Goal: Communication & Community: Answer question/provide support

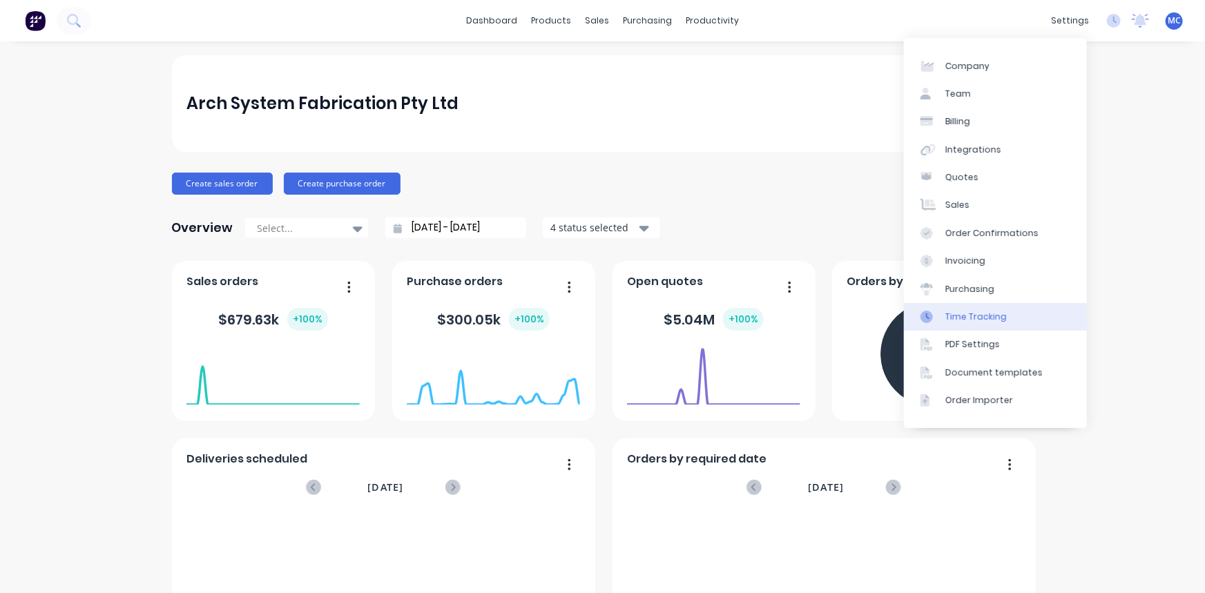
click at [1020, 320] on link "Time Tracking" at bounding box center [995, 317] width 183 height 28
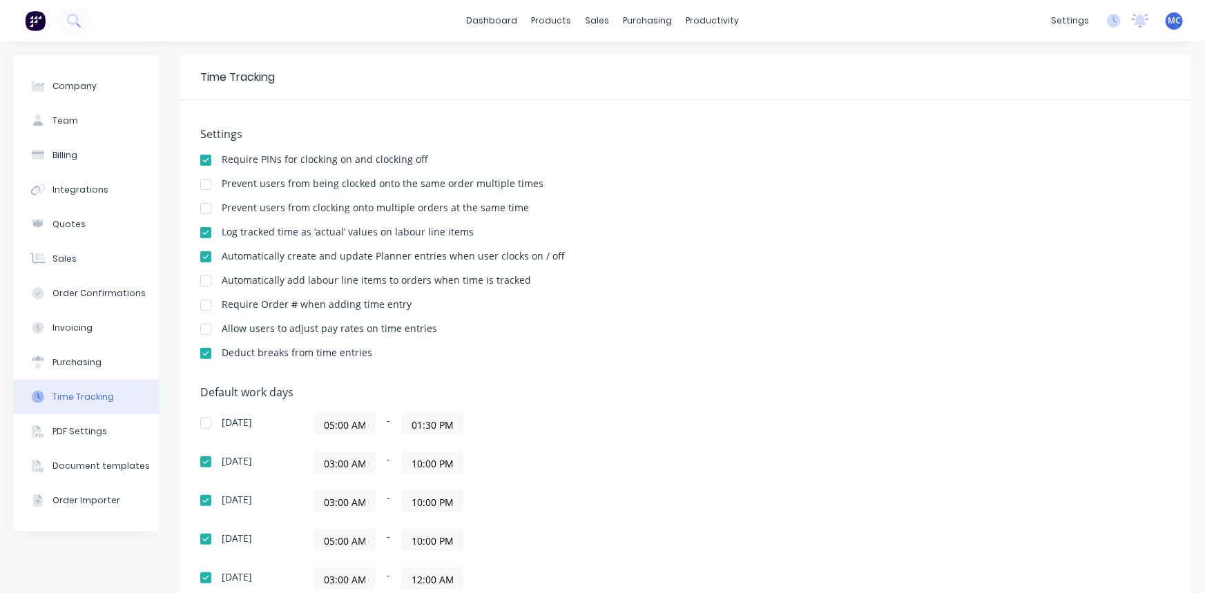
click at [204, 186] on div at bounding box center [206, 185] width 28 height 28
click at [206, 208] on div at bounding box center [206, 209] width 28 height 28
click at [551, 202] on div "Settings Require PINs for clocking on and clocking off Prevent users from being…" at bounding box center [685, 250] width 970 height 244
click at [494, 343] on div "Settings Require PINs for clocking on and clocking off Prevent users from being…" at bounding box center [685, 250] width 970 height 244
click at [878, 153] on div "Settings Require PINs for clocking on and clocking off Prevent users from being…" at bounding box center [685, 250] width 970 height 244
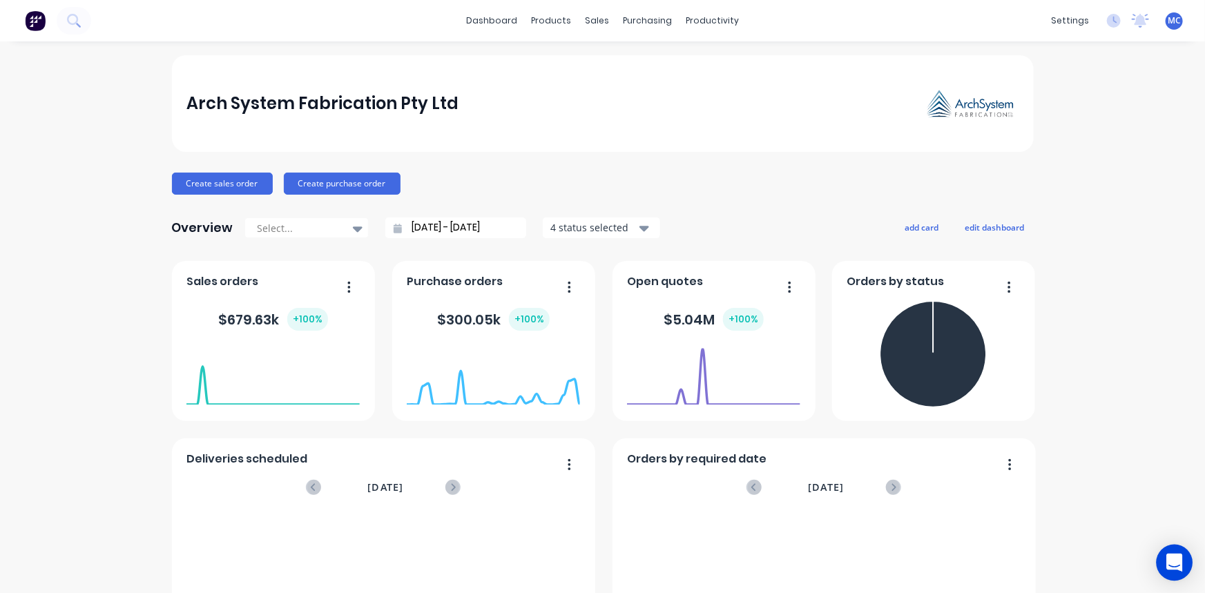
click at [1171, 556] on icon "Open Intercom Messenger" at bounding box center [1174, 563] width 16 height 18
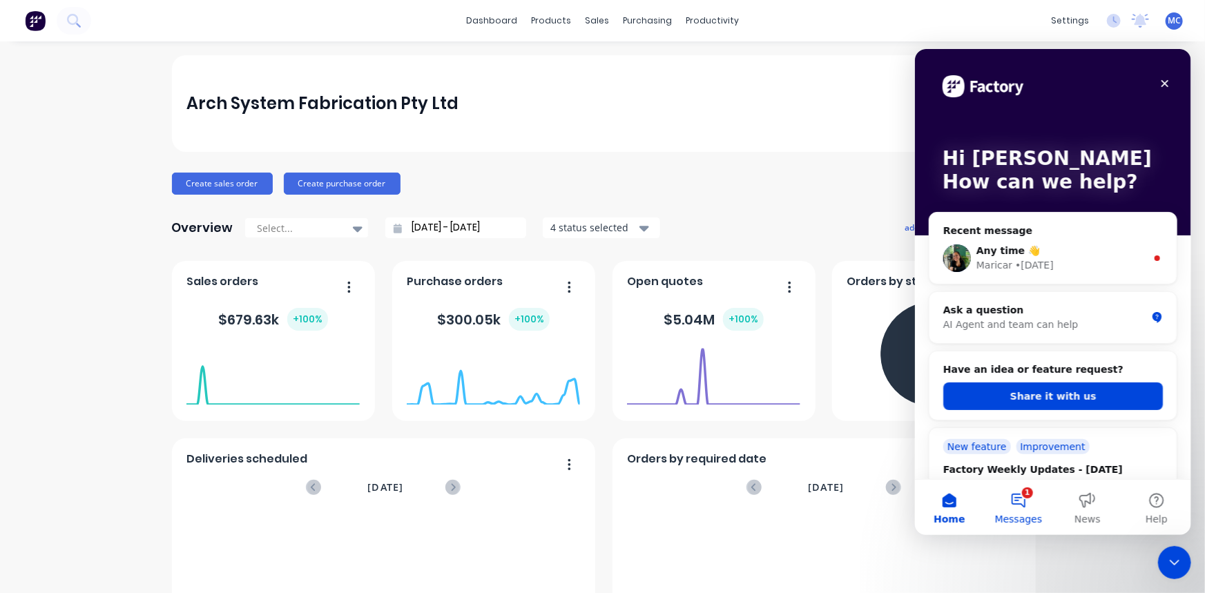
click at [1023, 503] on button "1 Messages" at bounding box center [1017, 506] width 69 height 55
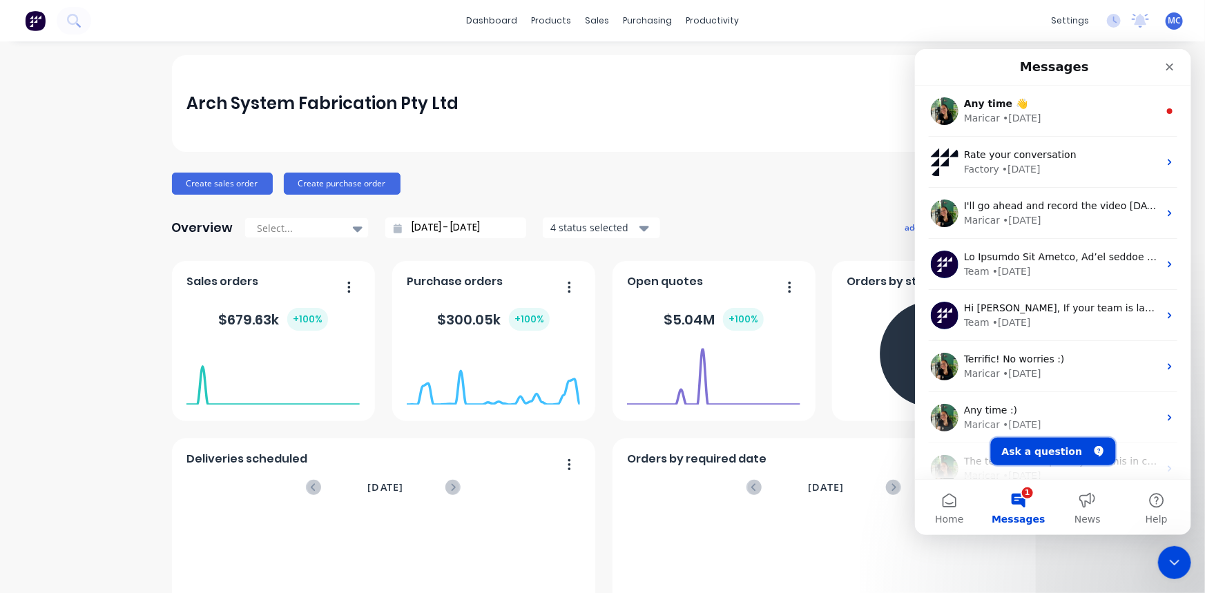
click at [1042, 452] on button "Ask a question" at bounding box center [1052, 451] width 125 height 28
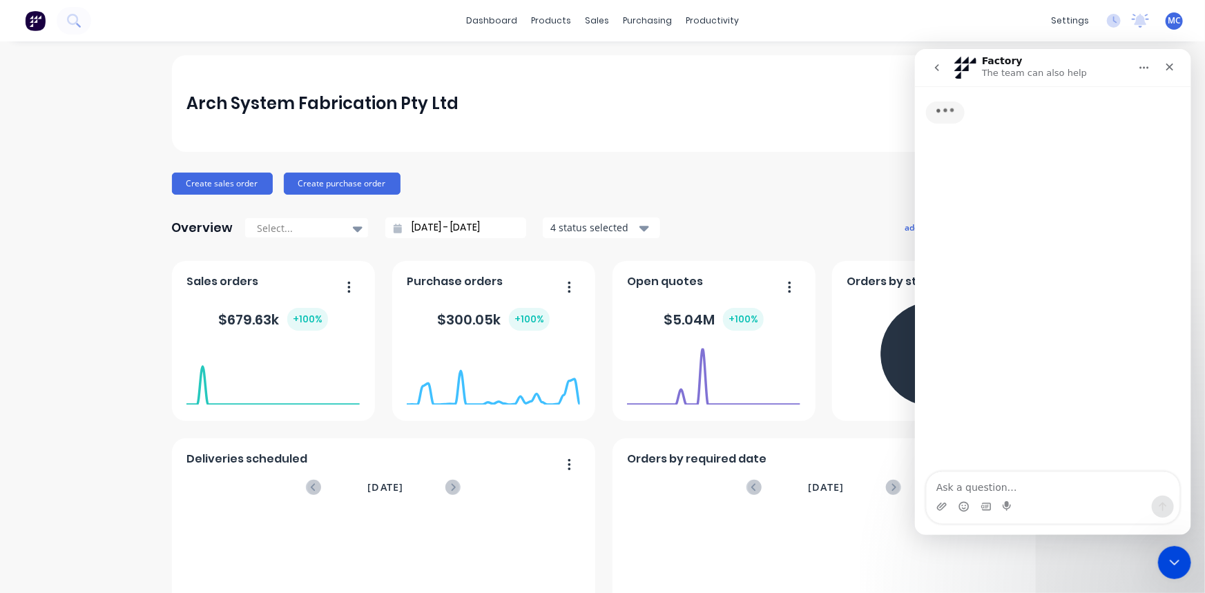
click at [1023, 475] on textarea "Ask a question…" at bounding box center [1052, 483] width 253 height 23
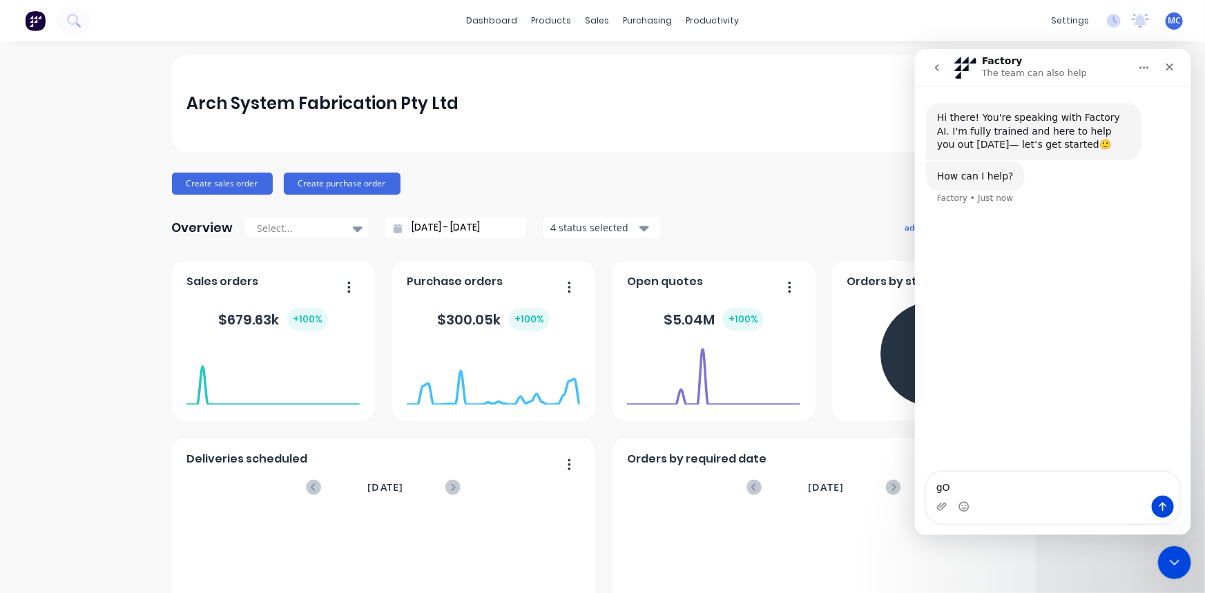
type textarea "g"
drag, startPoint x: 1018, startPoint y: 483, endPoint x: 871, endPoint y: 484, distance: 147.1
click at [914, 484] on html "Factory The team can also help Hi there! You're speaking with Factory AI. I'm f…" at bounding box center [1052, 291] width 276 height 486
paste textarea "morning, I just wanted to let you know that Clinton’s account seems to be havin…"
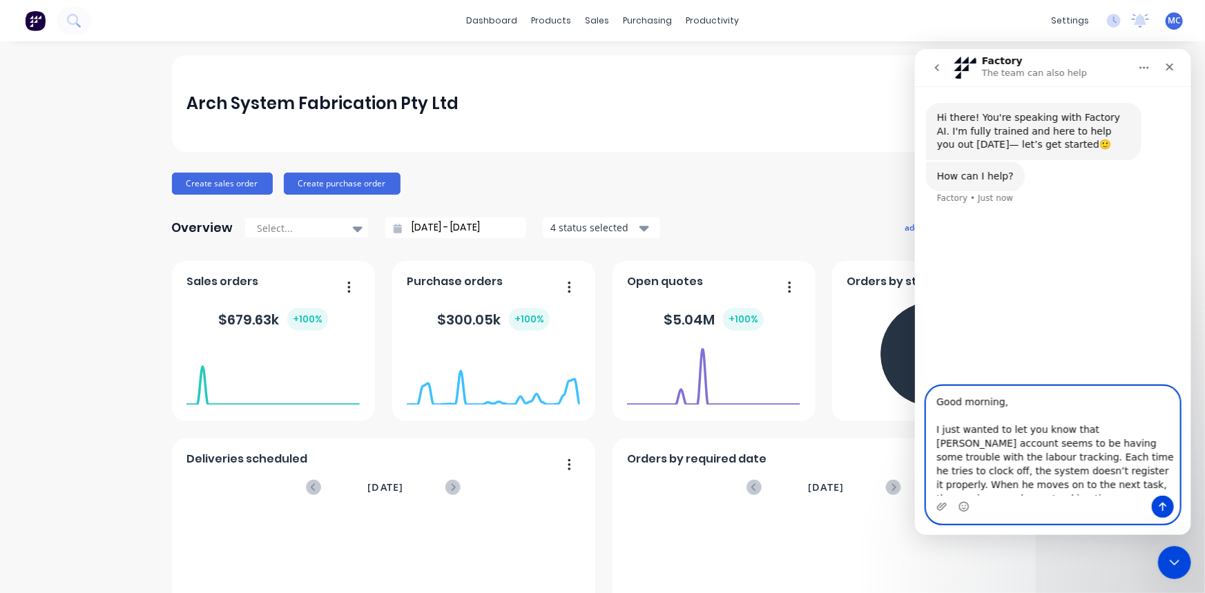
scroll to position [148, 0]
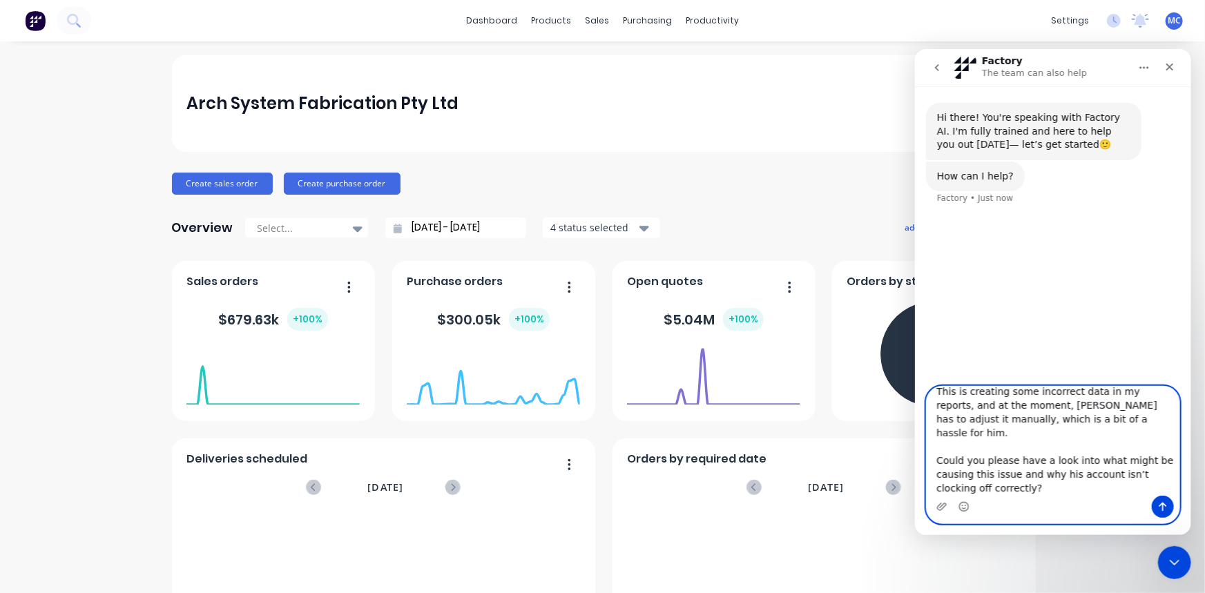
drag, startPoint x: 1082, startPoint y: 489, endPoint x: 932, endPoint y: 496, distance: 149.3
click at [932, 496] on div "Good morning, I just wanted to let you know that Clinton’s account seems to be …" at bounding box center [1052, 454] width 253 height 137
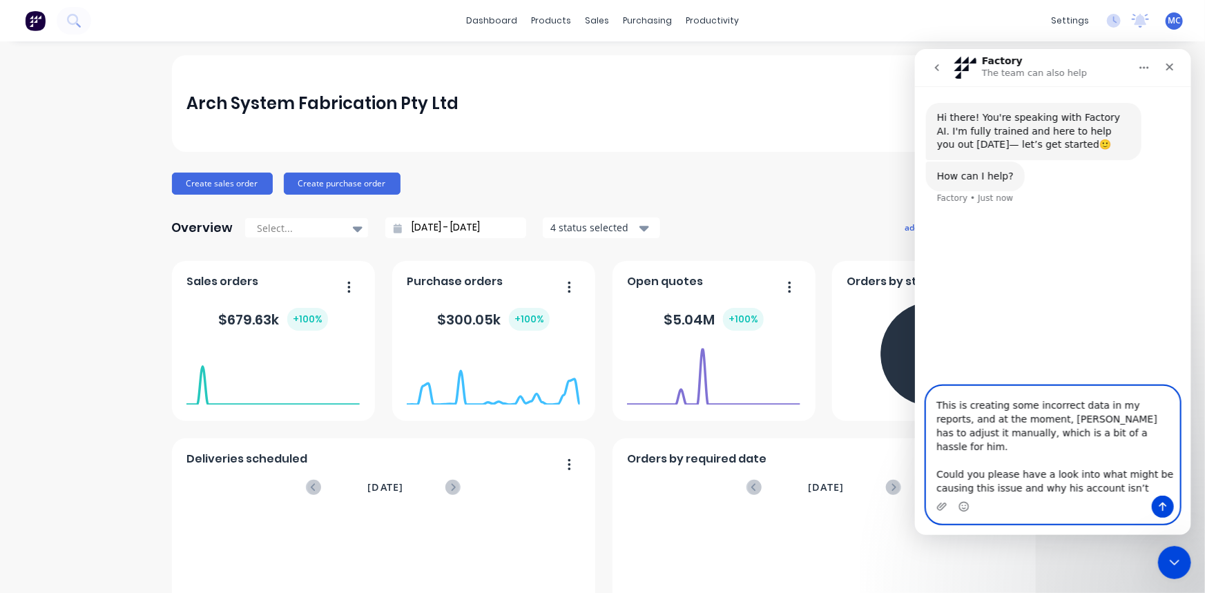
type textarea "Good morning, I just wanted to let you know that Clinton’s account seems to be …"
click at [1161, 509] on icon "Send a message…" at bounding box center [1162, 506] width 11 height 11
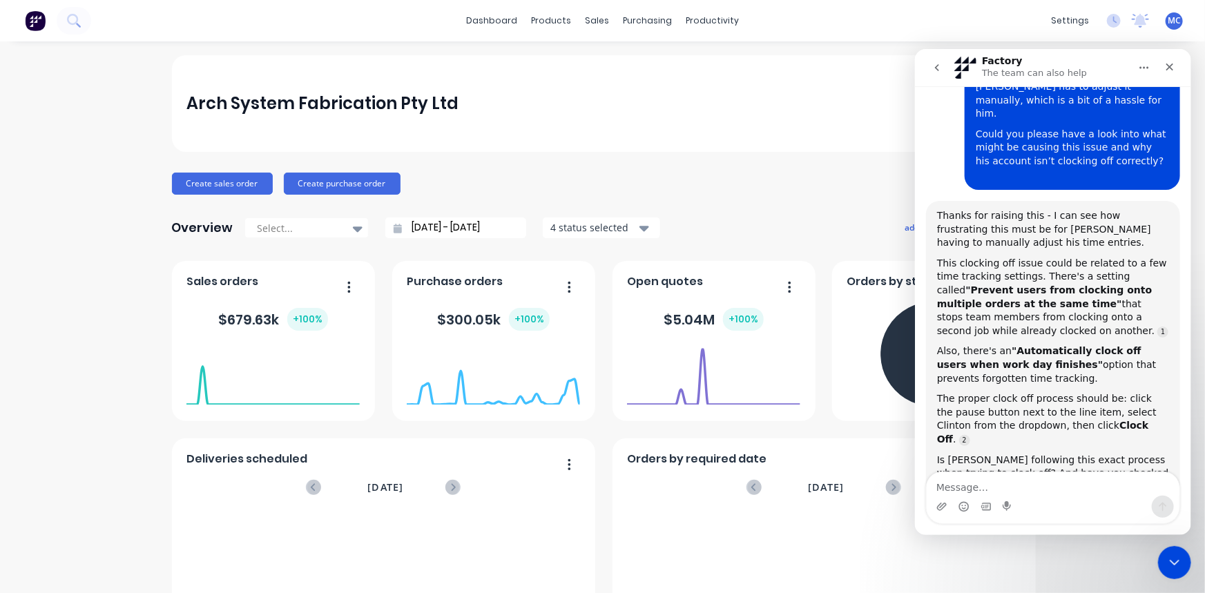
scroll to position [2, 0]
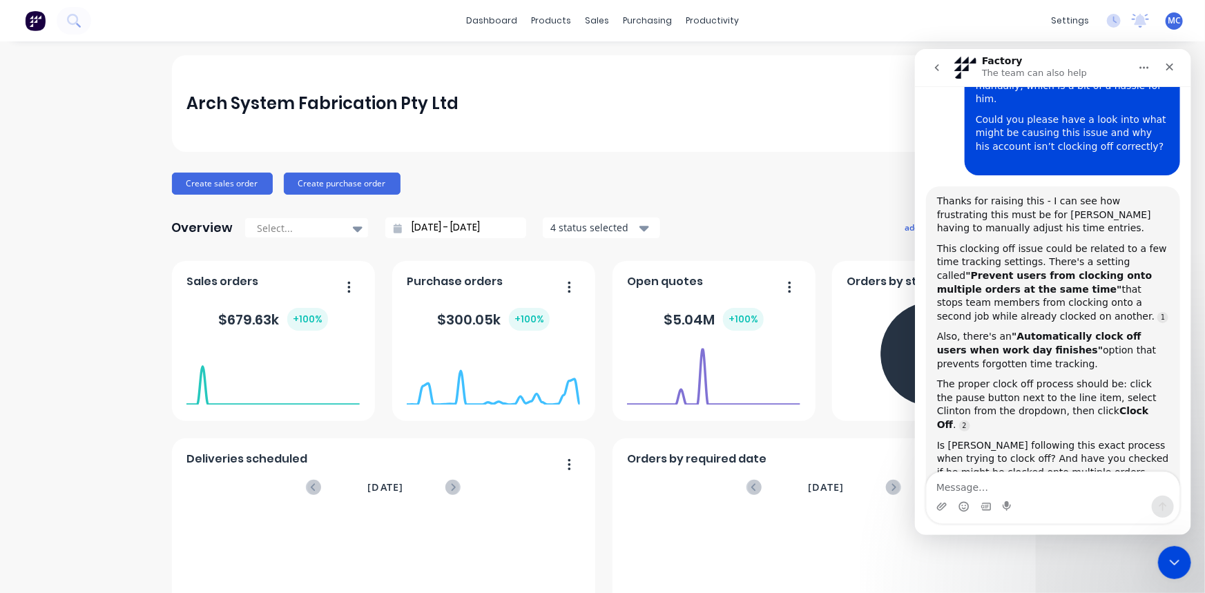
click at [970, 479] on textarea "Message…" at bounding box center [1052, 483] width 253 height 23
type textarea "s"
click at [949, 485] on textarea "yes he follow this exact process when he try to clock off" at bounding box center [1052, 476] width 253 height 37
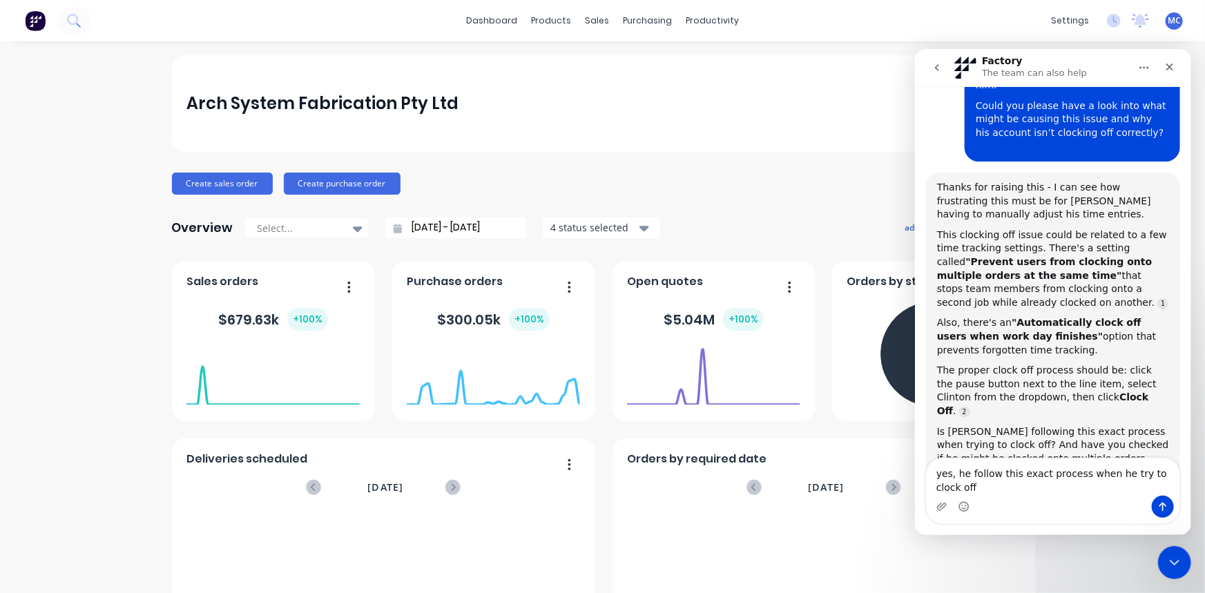
drag, startPoint x: 950, startPoint y: 488, endPoint x: 907, endPoint y: 454, distance: 54.6
click at [914, 454] on html "Factory The team can also help Hi there! You're speaking with Factory AI. I'm f…" at bounding box center [1052, 291] width 276 height 486
paste textarea "Yes, he follows this exact process when he tries to clock out."
type textarea "Yes, he follows this exact process when he tries to clock off"
click at [1162, 509] on icon "Send a message…" at bounding box center [1162, 506] width 11 height 11
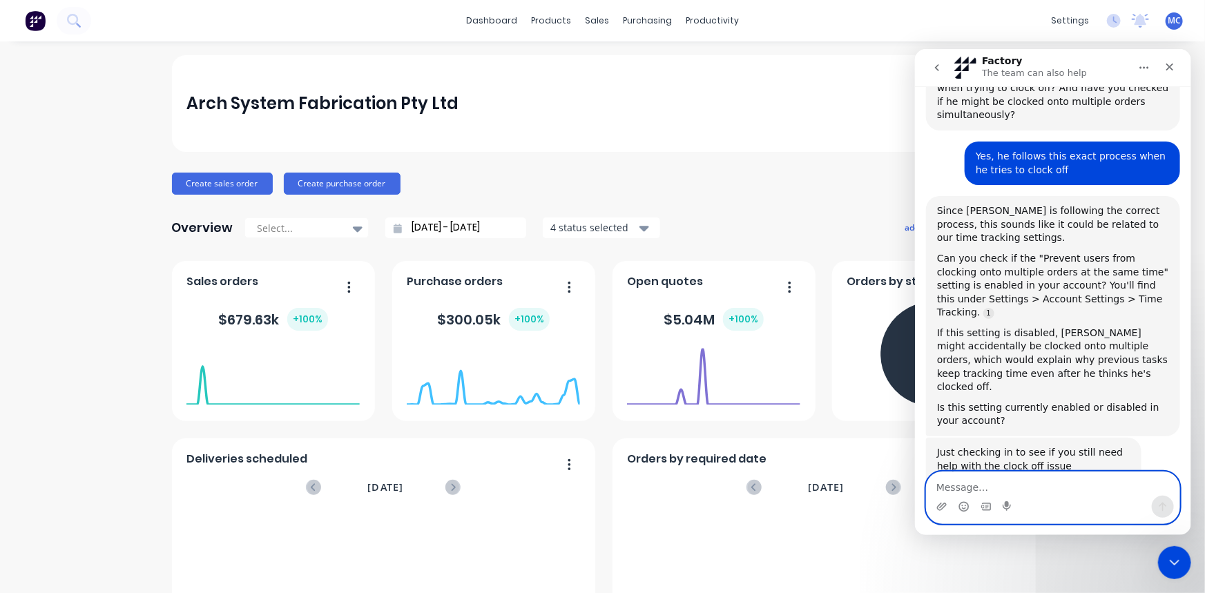
scroll to position [720, 0]
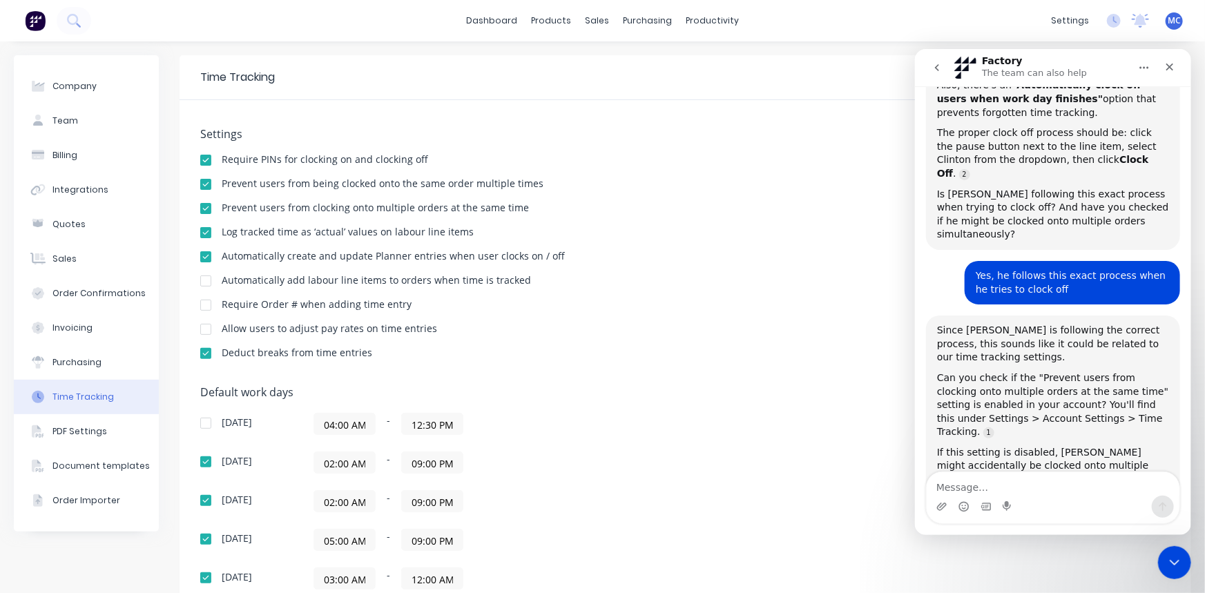
scroll to position [586, 0]
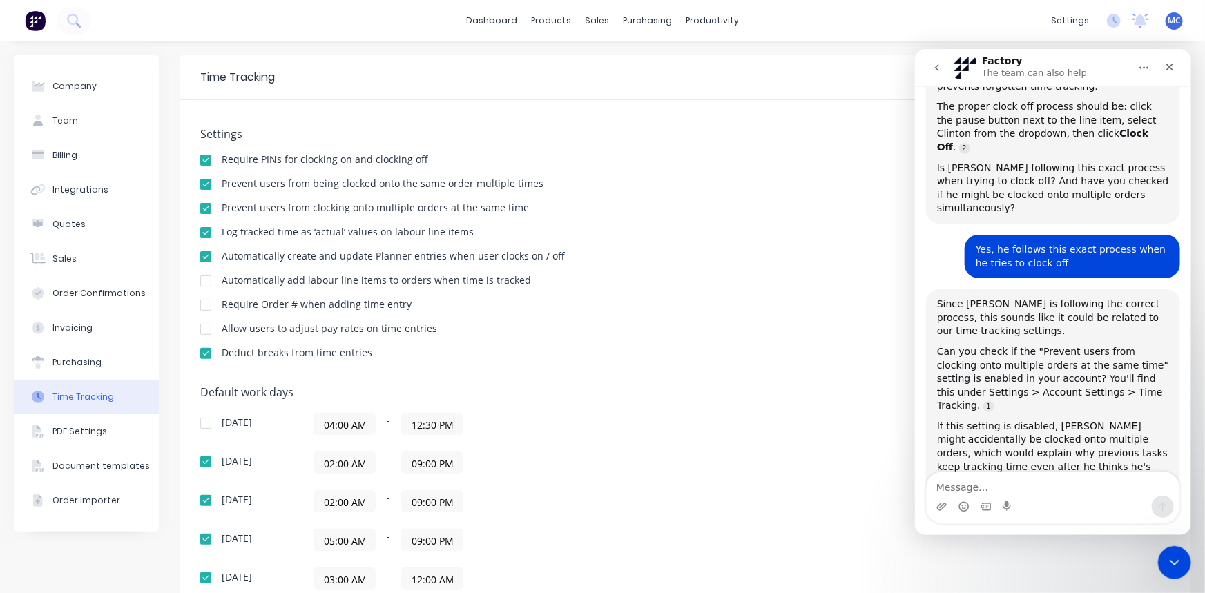
click at [209, 183] on div at bounding box center [206, 185] width 28 height 28
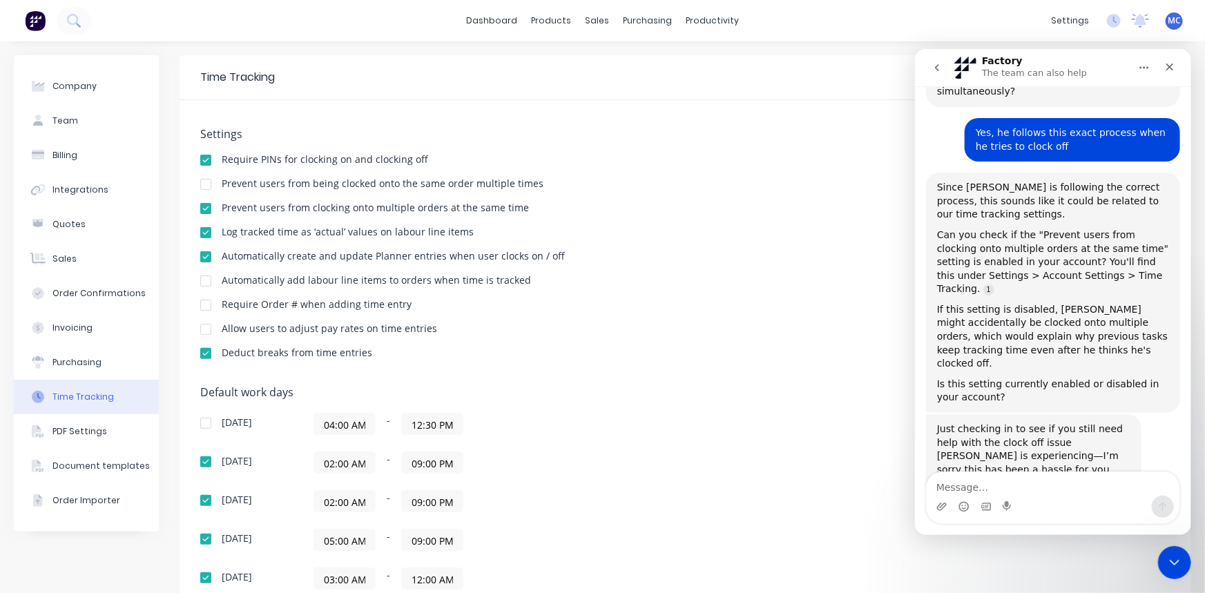
scroll to position [725, 0]
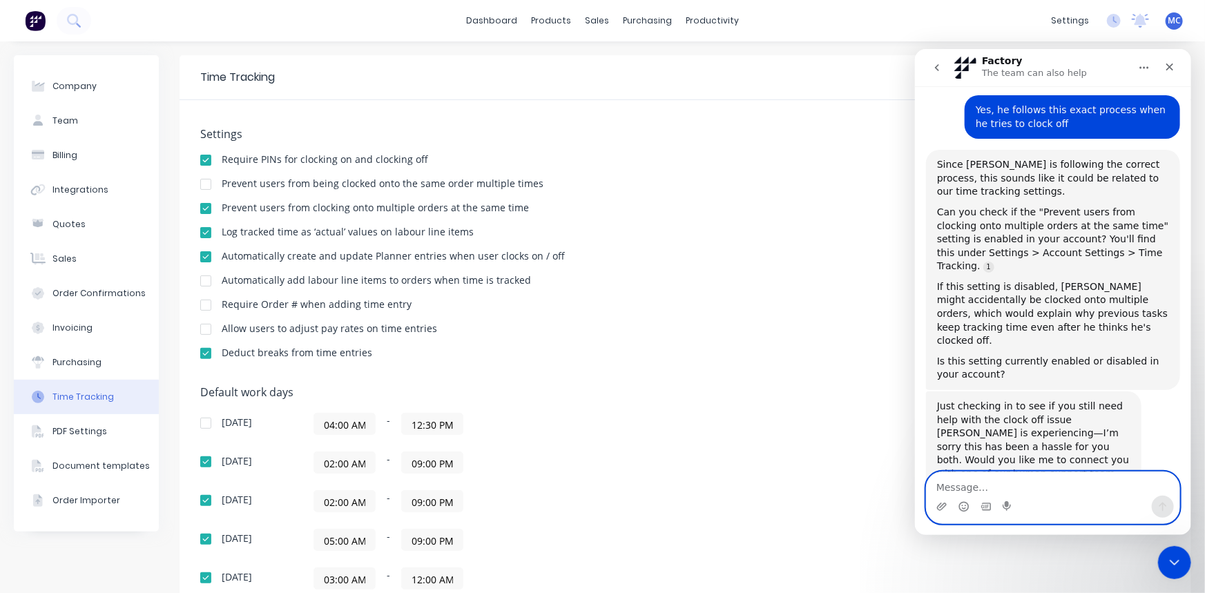
click at [991, 479] on textarea "Message…" at bounding box center [1052, 483] width 253 height 23
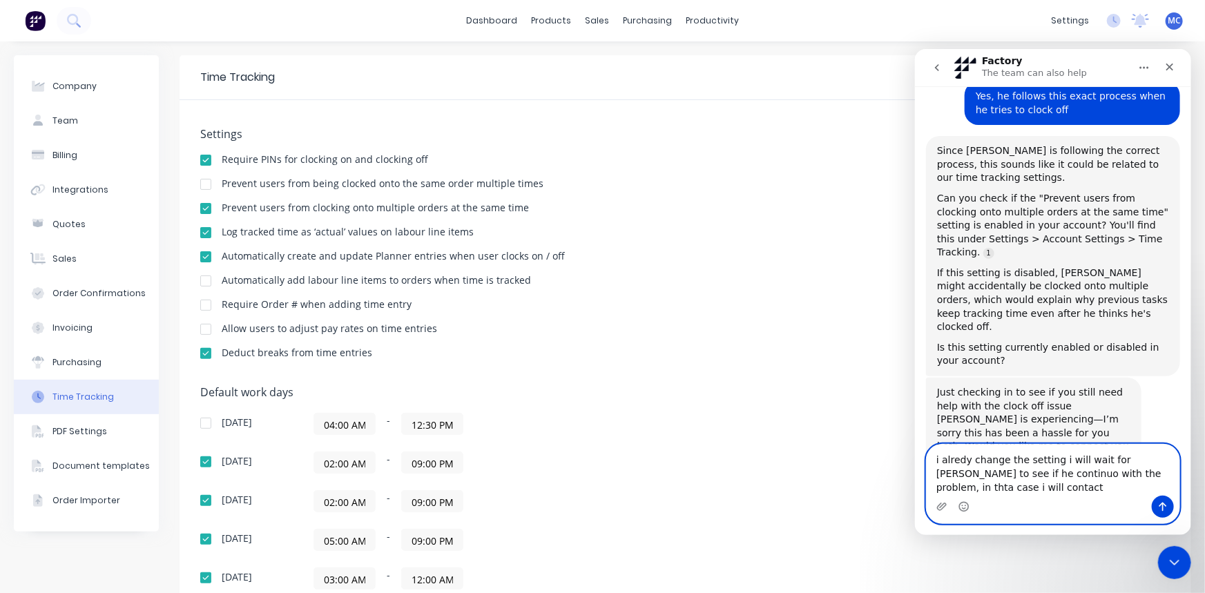
scroll to position [753, 0]
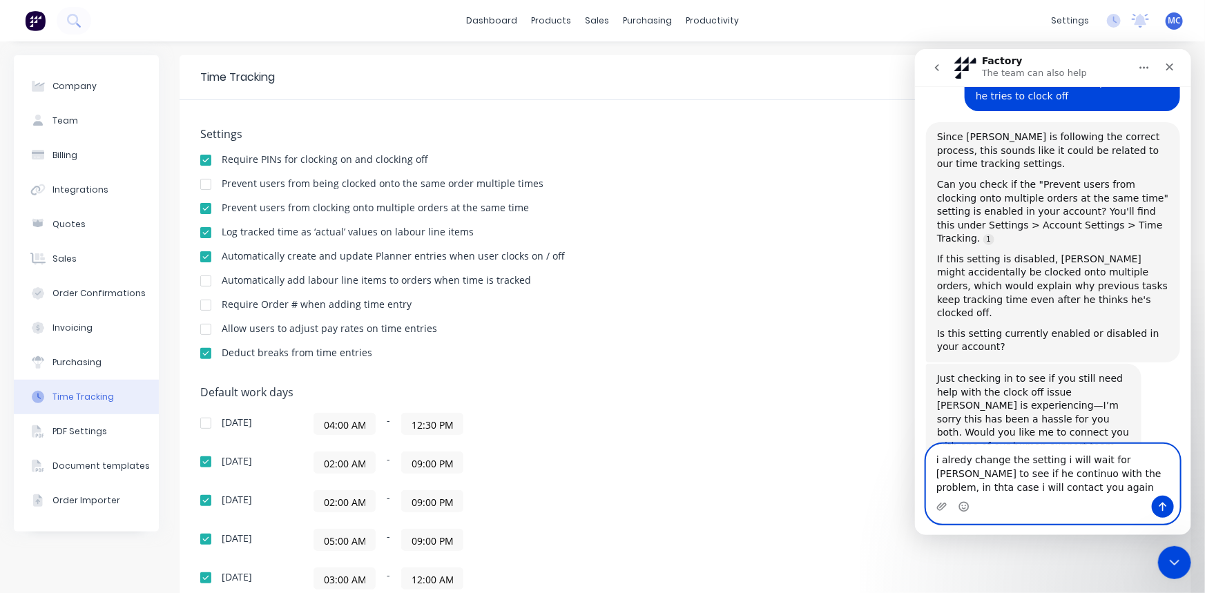
drag, startPoint x: 1031, startPoint y: 486, endPoint x: 2111, endPoint y: 567, distance: 1082.5
click at [914, 430] on html "Factory The team can also help Hi there! You're speaking with Factory AI. I'm f…" at bounding box center [1052, 291] width 276 height 486
paste textarea "I have already changed the settings, and I will wait for [PERSON_NAME] to see i…"
type textarea "I have already changed the settings, and I will wait for [PERSON_NAME] to see i…"
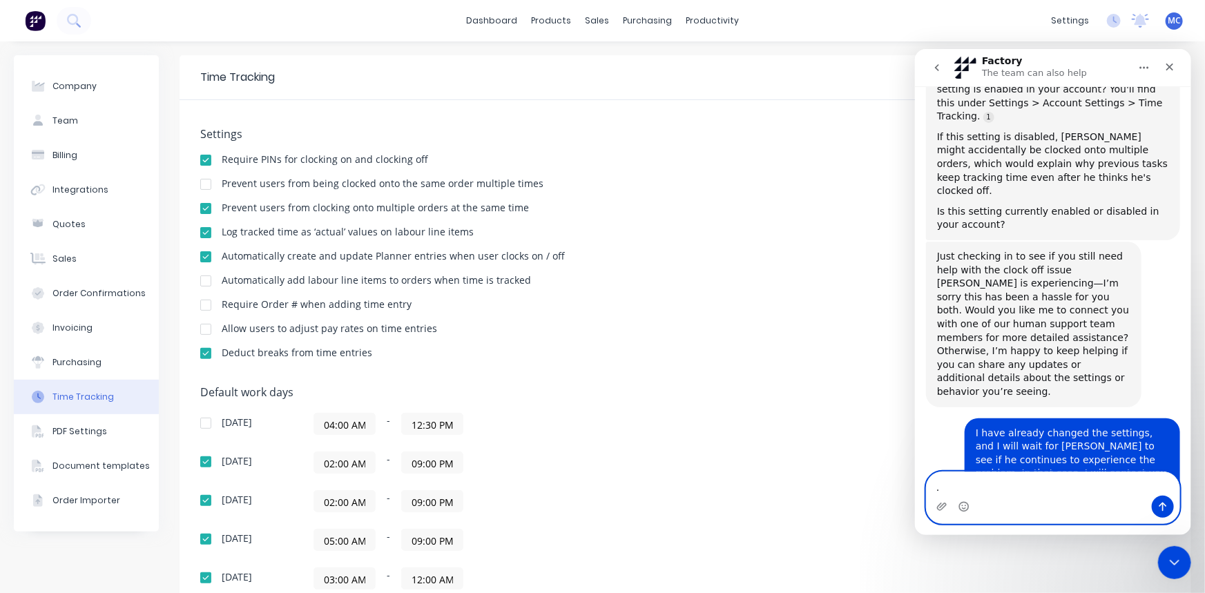
scroll to position [975, 0]
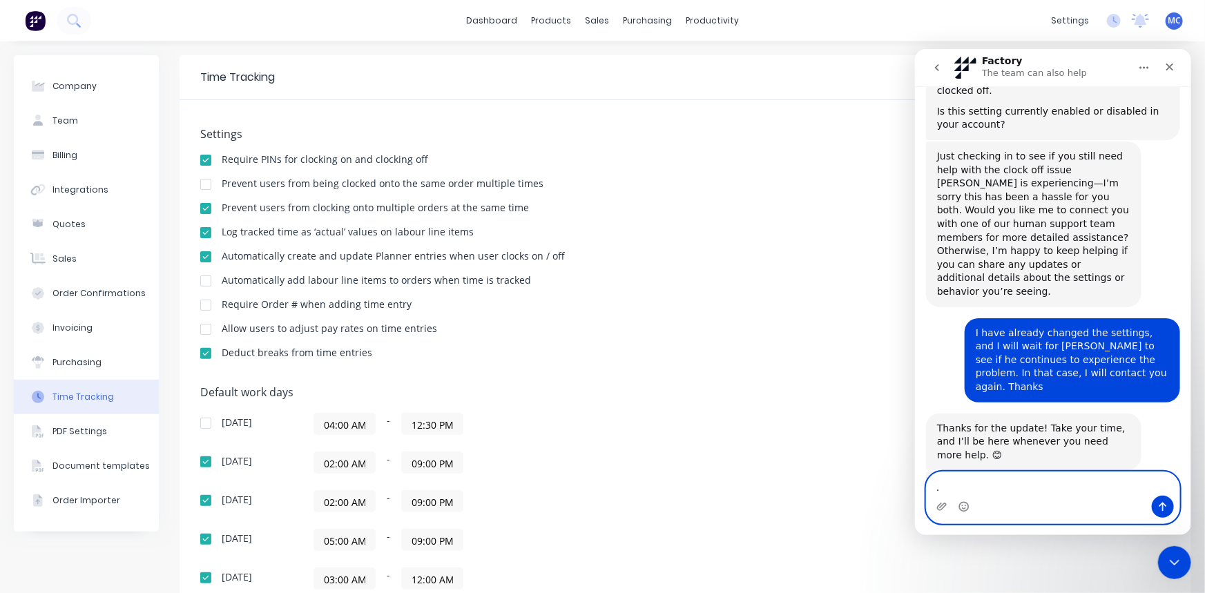
type textarea "."
